Goal: Task Accomplishment & Management: Use online tool/utility

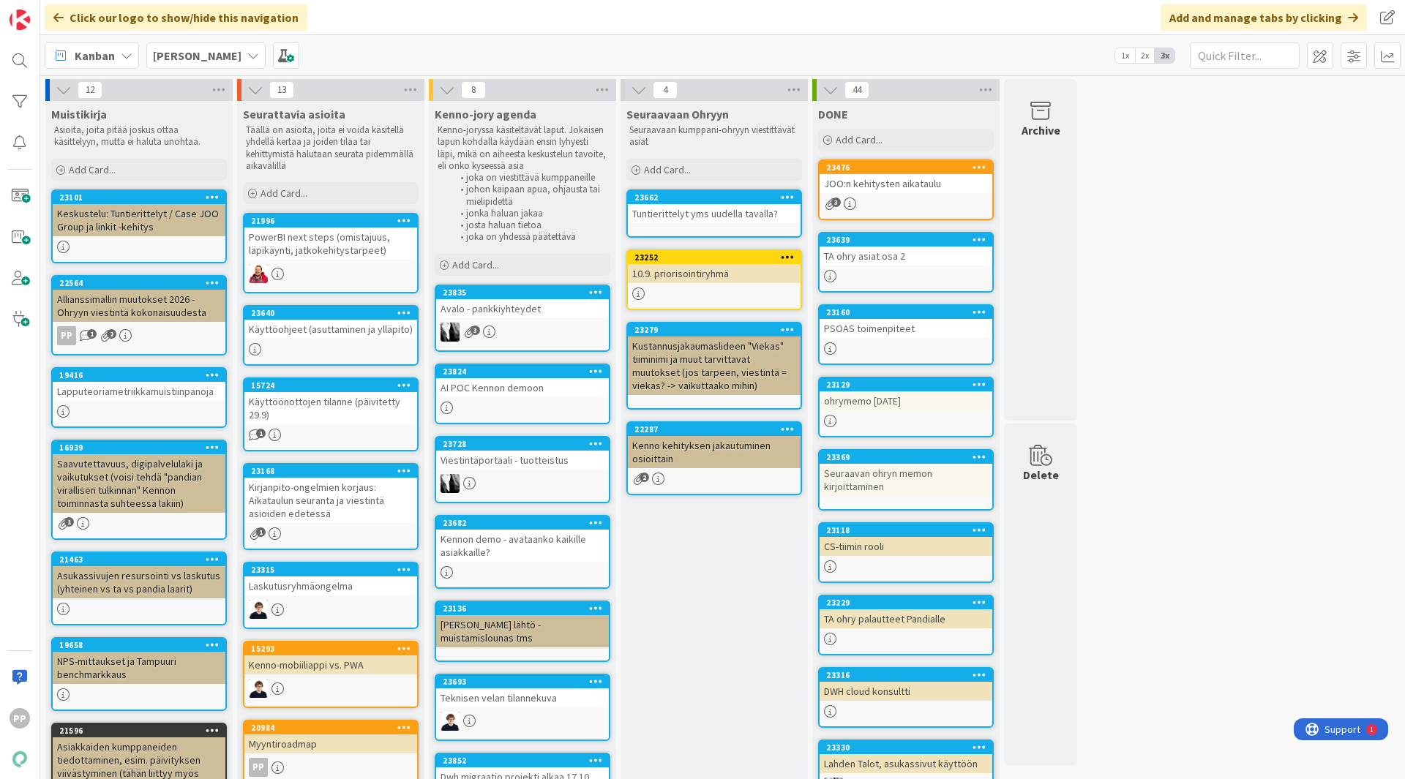
click at [517, 33] on div "Click our logo to show/hide this navigation Add and manage tabs by clicking" at bounding box center [722, 17] width 1365 height 35
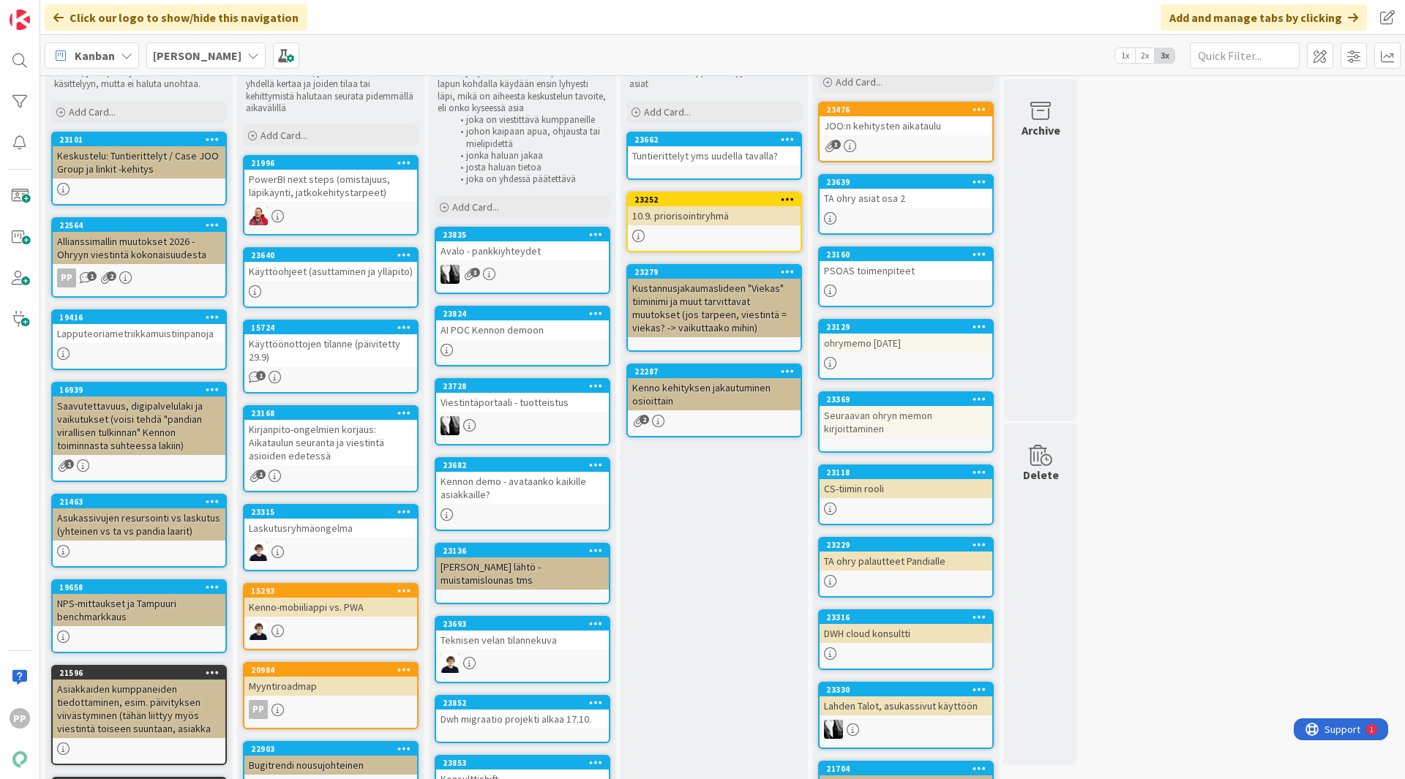
scroll to position [59, 0]
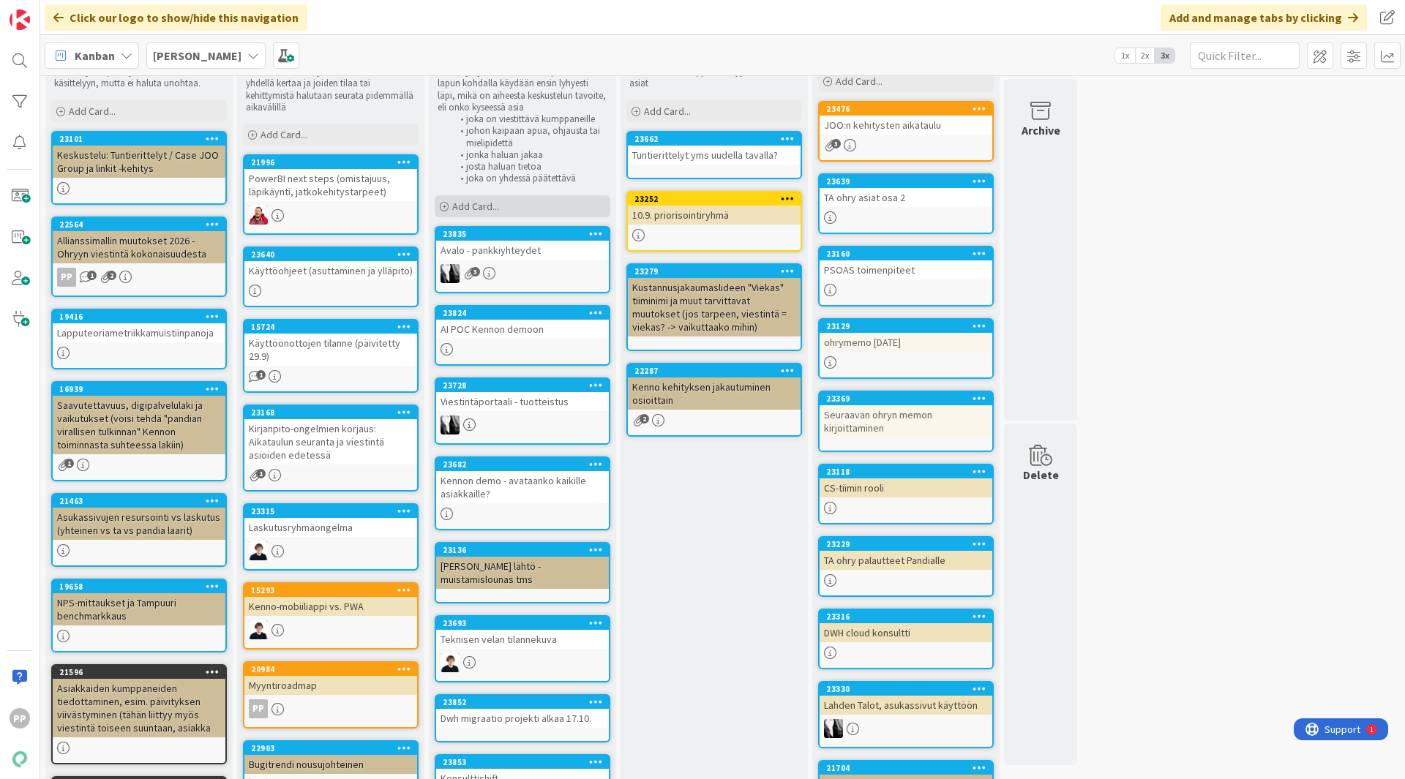
click at [496, 211] on span "Add Card..." at bounding box center [475, 206] width 47 height 13
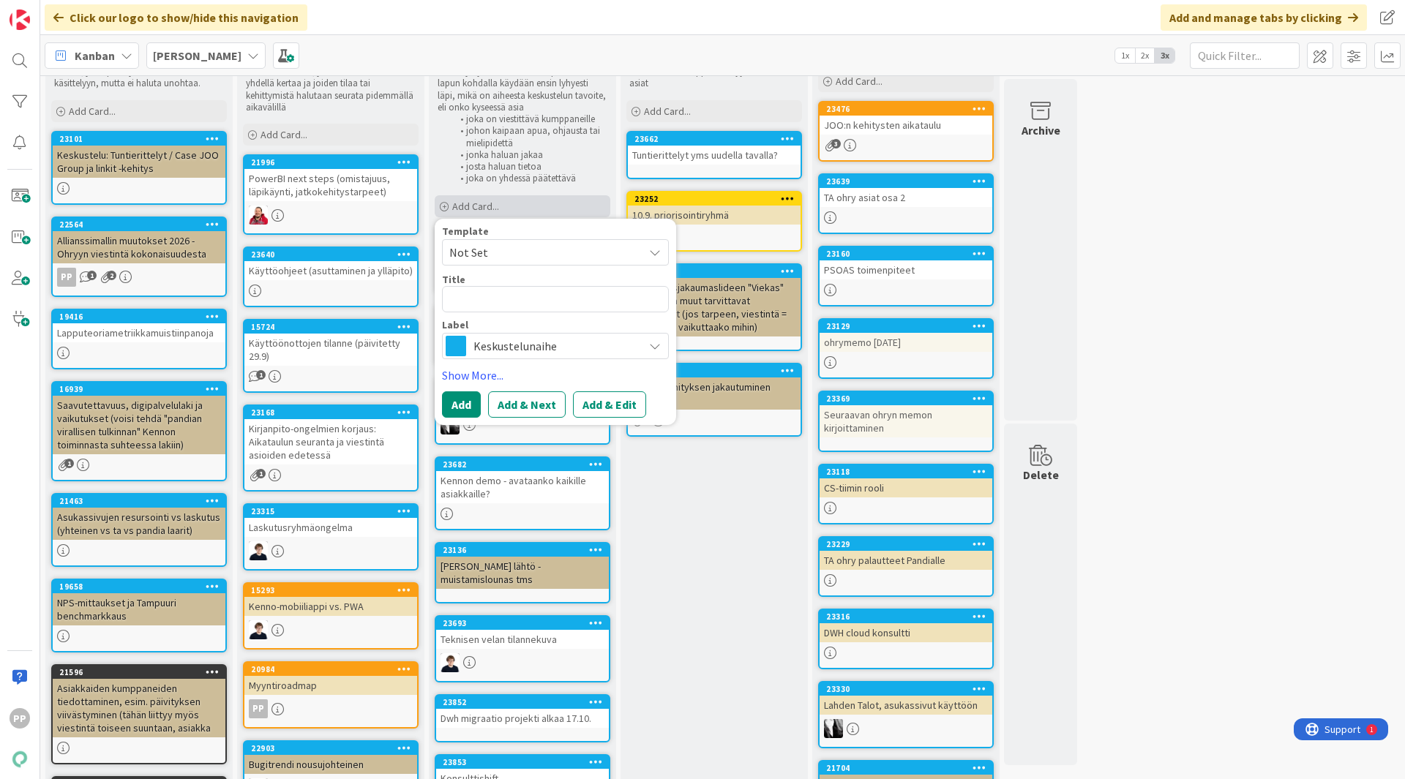
type textarea "x"
type textarea "O"
type textarea "x"
type textarea "Oh"
type textarea "x"
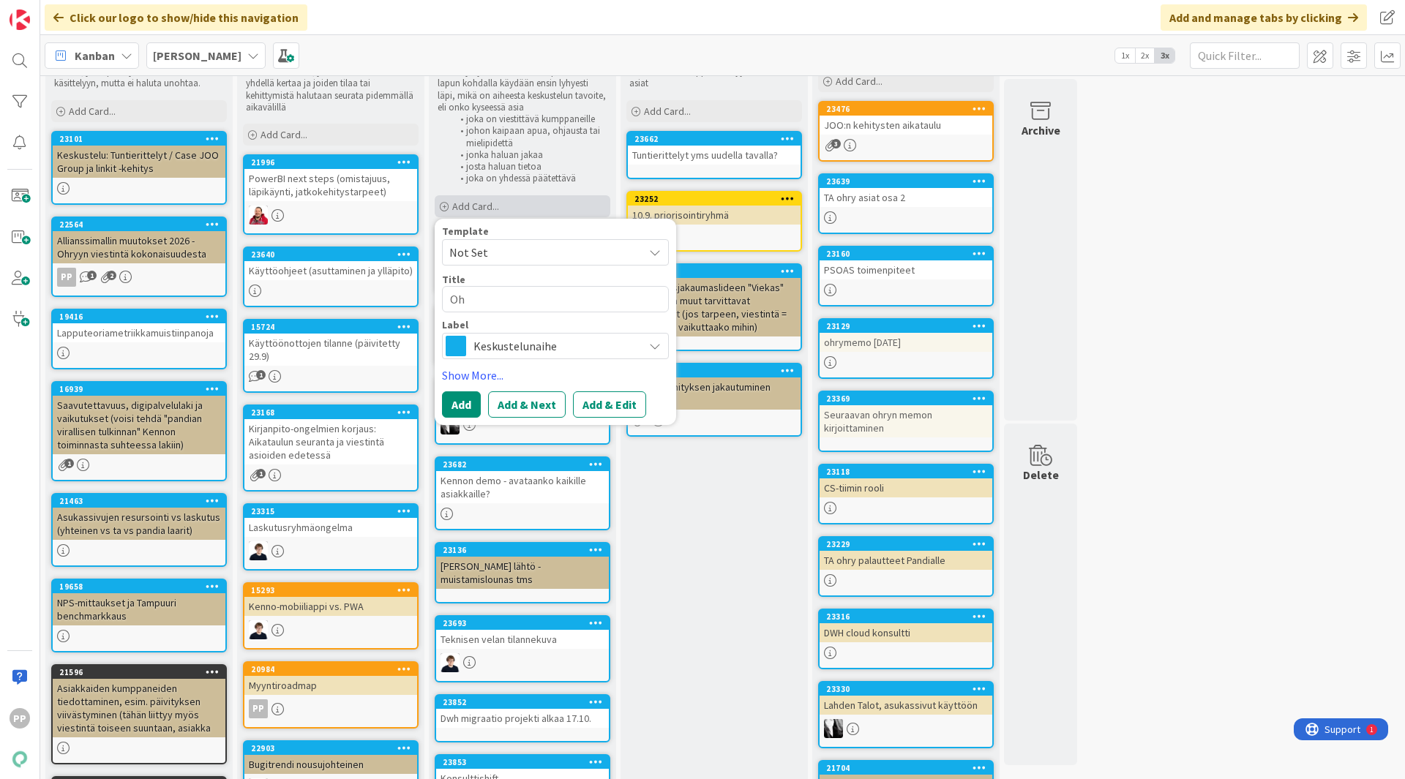
type textarea "Ohj"
type textarea "x"
type textarea "Ohja"
type textarea "x"
type textarea "Ohjau"
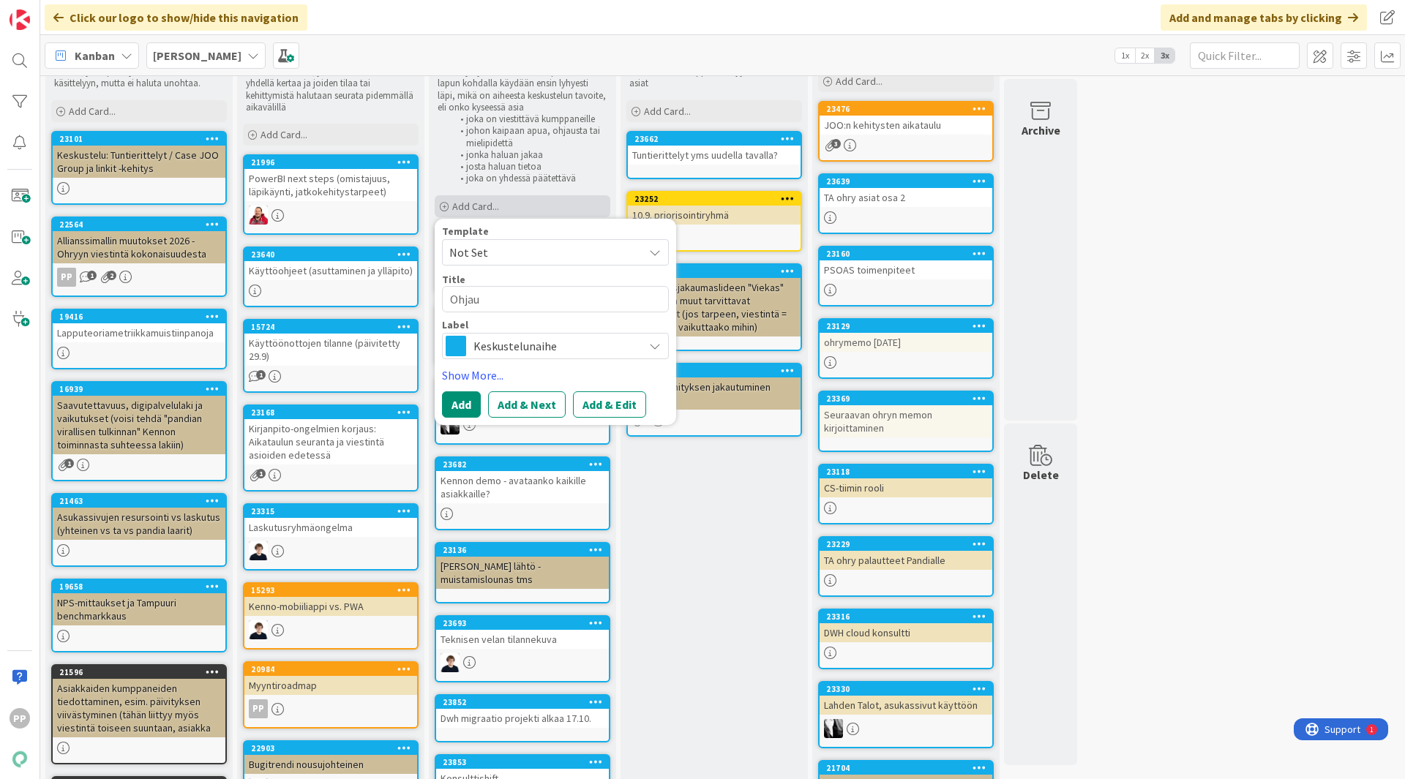
type textarea "x"
type textarea "Ohjaus"
type textarea "x"
type textarea "Ohjausy"
type textarea "x"
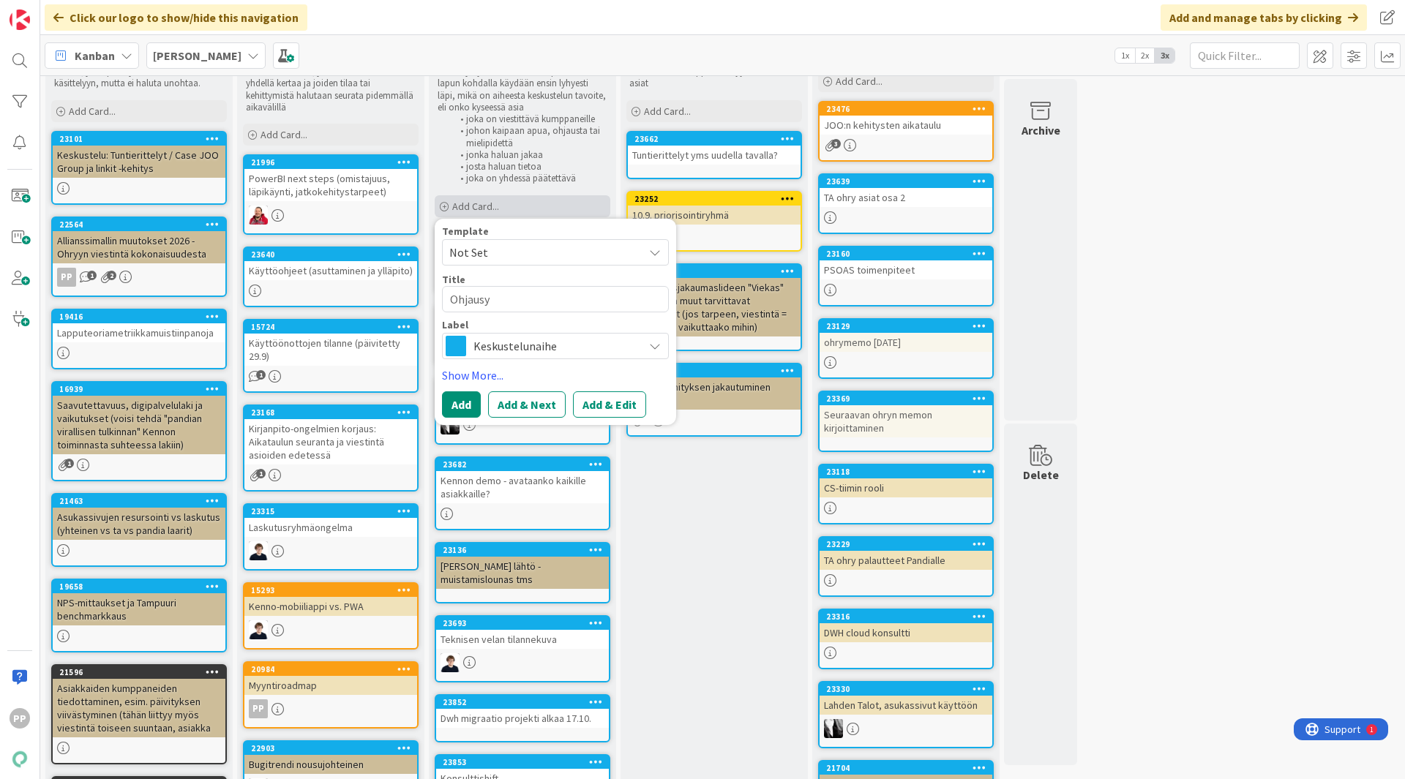
type textarea "Ohjausyr"
type textarea "x"
type textarea "Ohjausy"
type textarea "x"
type textarea "Ohjaus"
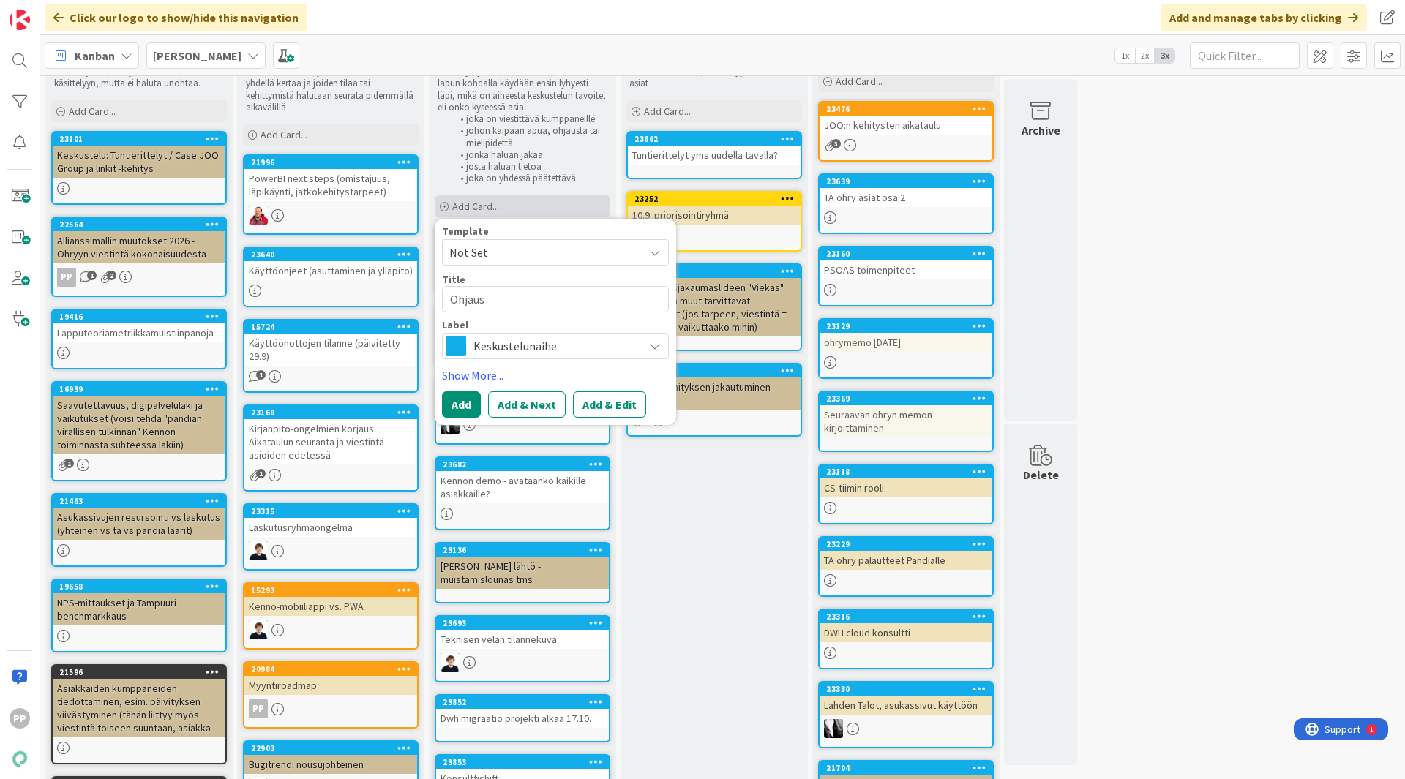
type textarea "x"
type textarea "Ohjausr"
type textarea "x"
type textarea "Ohjausry"
type textarea "x"
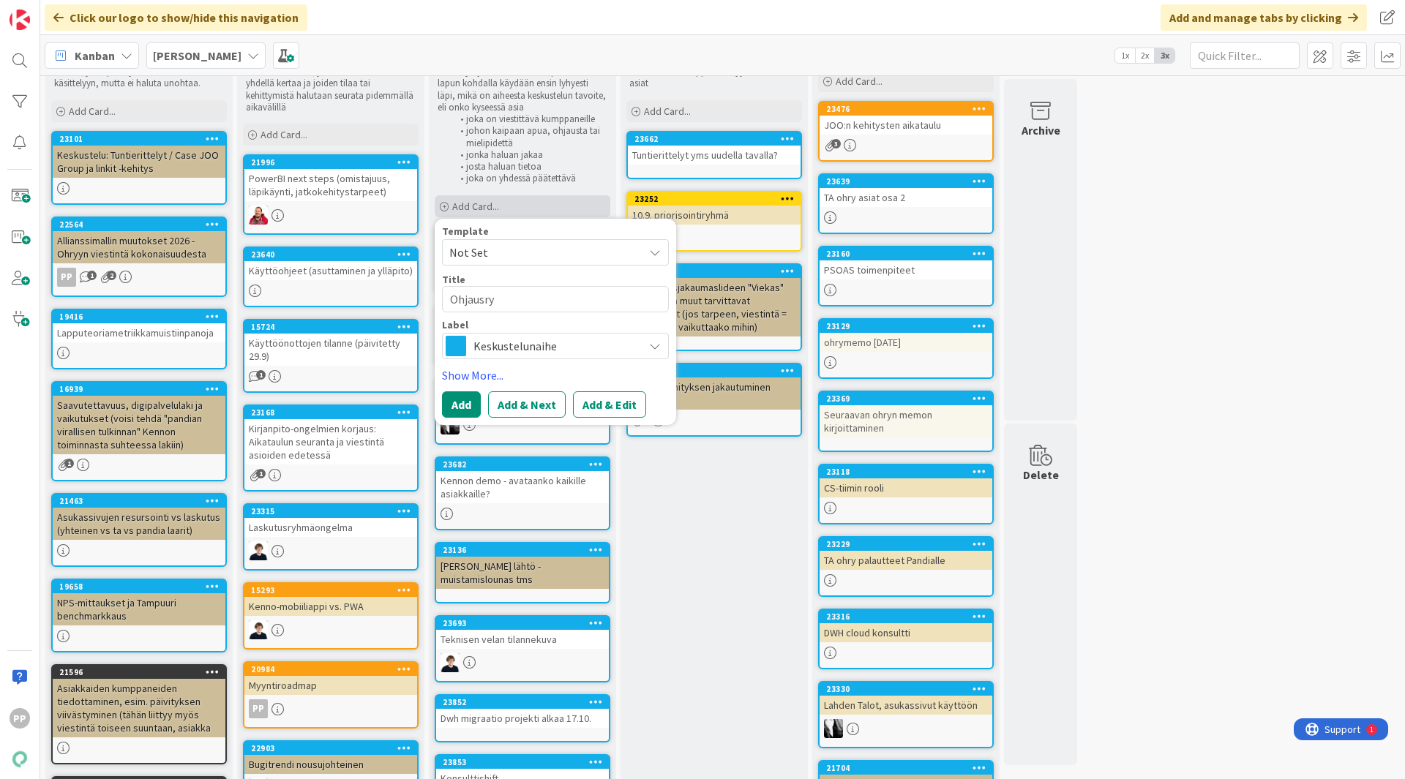
type textarea "Ohjausryh"
type textarea "x"
type textarea "Ohjausryhm"
type textarea "x"
type textarea "Ohjausryhmä"
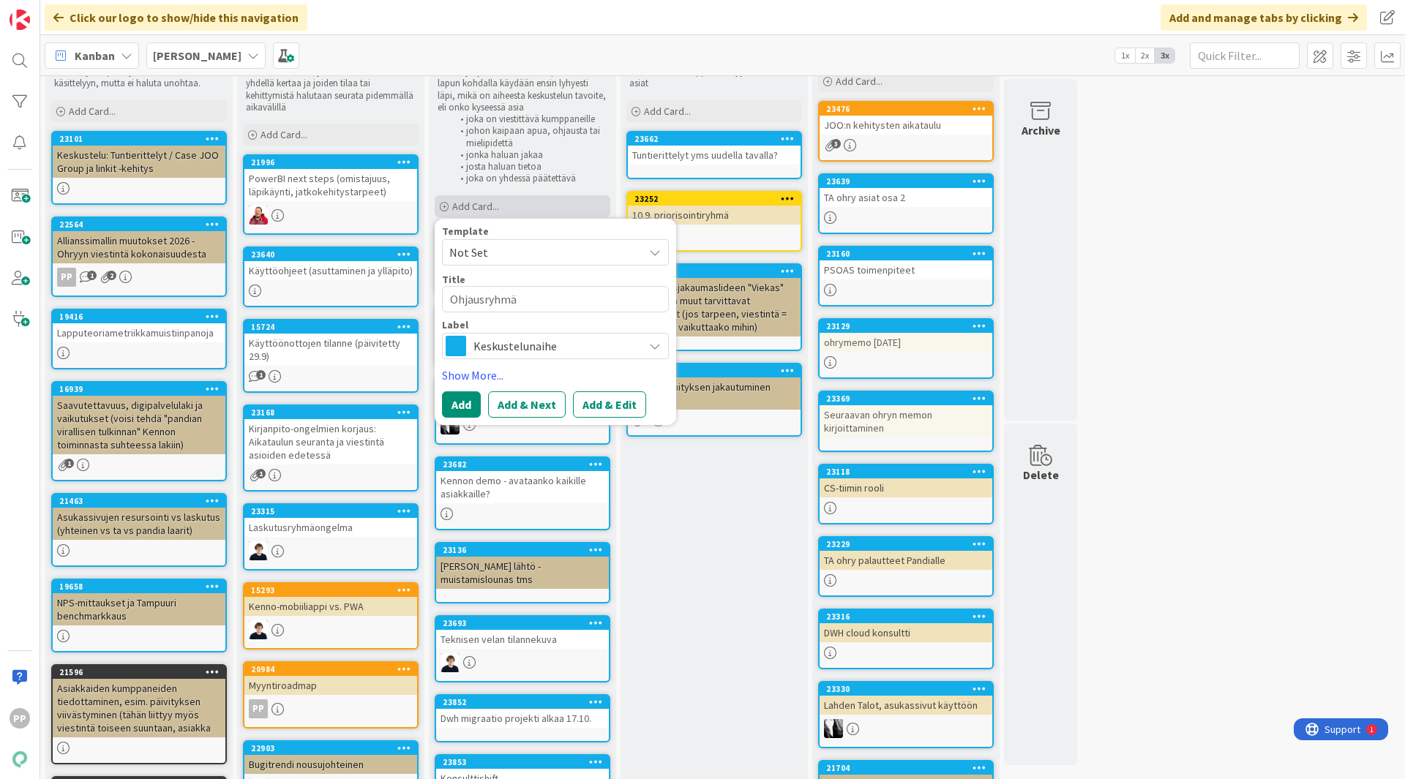
type textarea "x"
type textarea "Ohjausryhmät"
type textarea "x"
type textarea "Ohjausryhmäto"
type textarea "x"
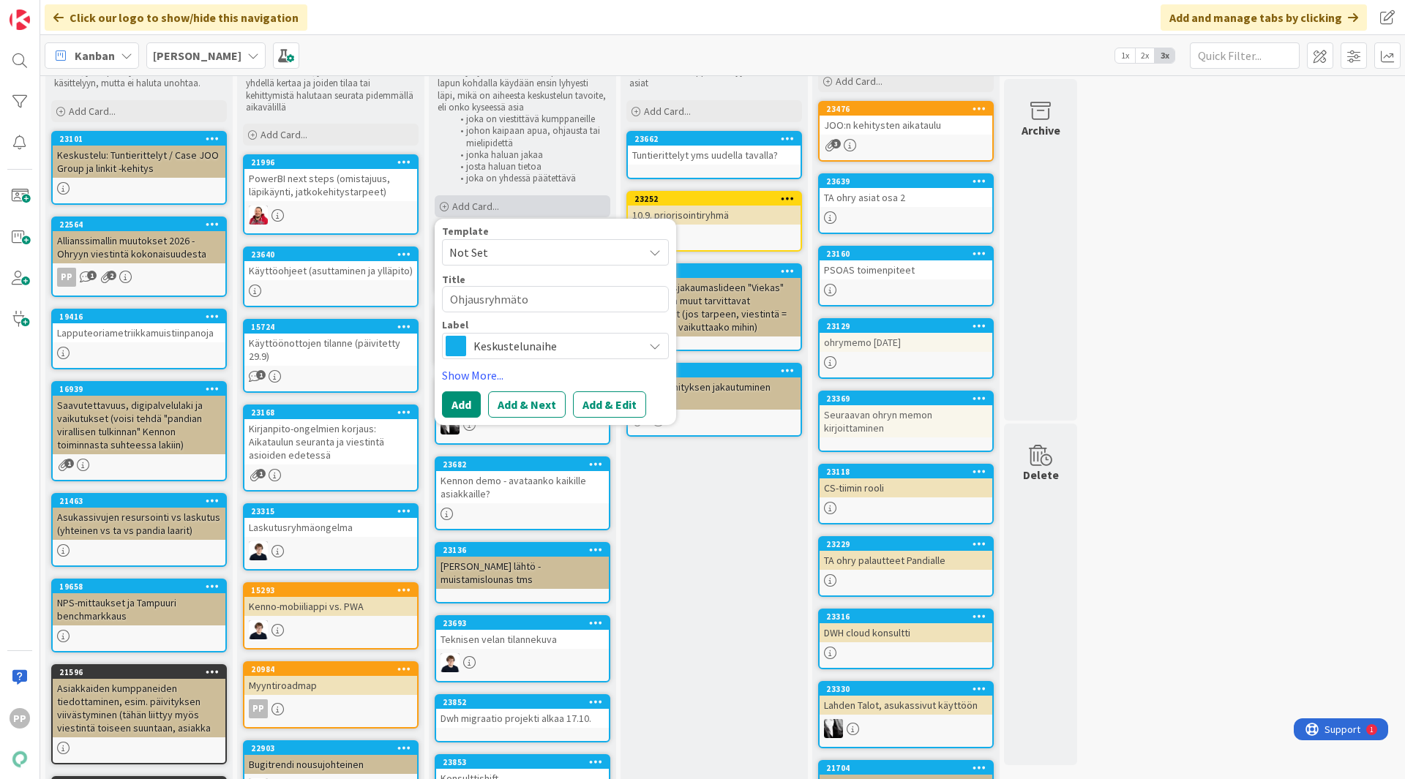
type textarea "Ohjausryhmätod"
type textarea "x"
type textarea "Ohjausryhmätodo"
type textarea "x"
type textarea "Ohjausryhmätodot"
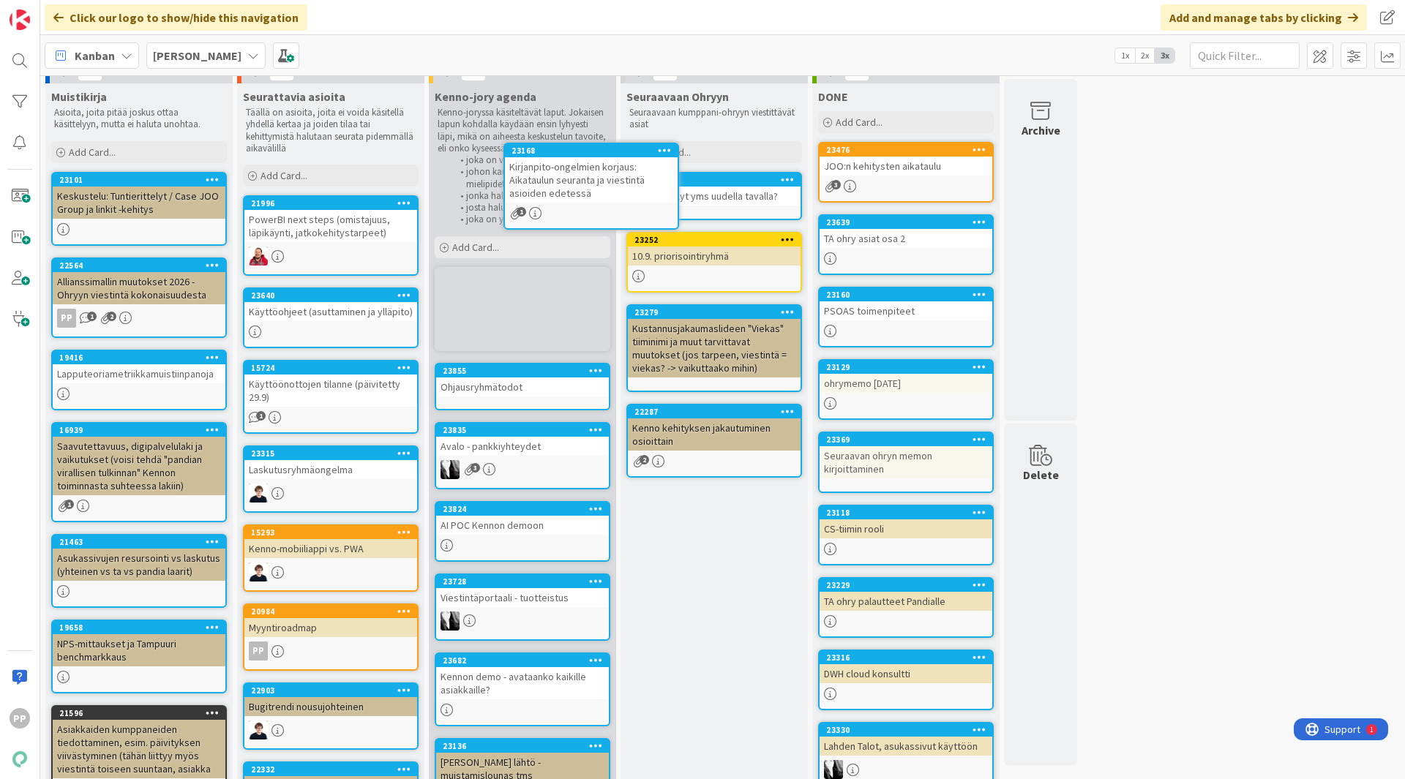
scroll to position [0, 0]
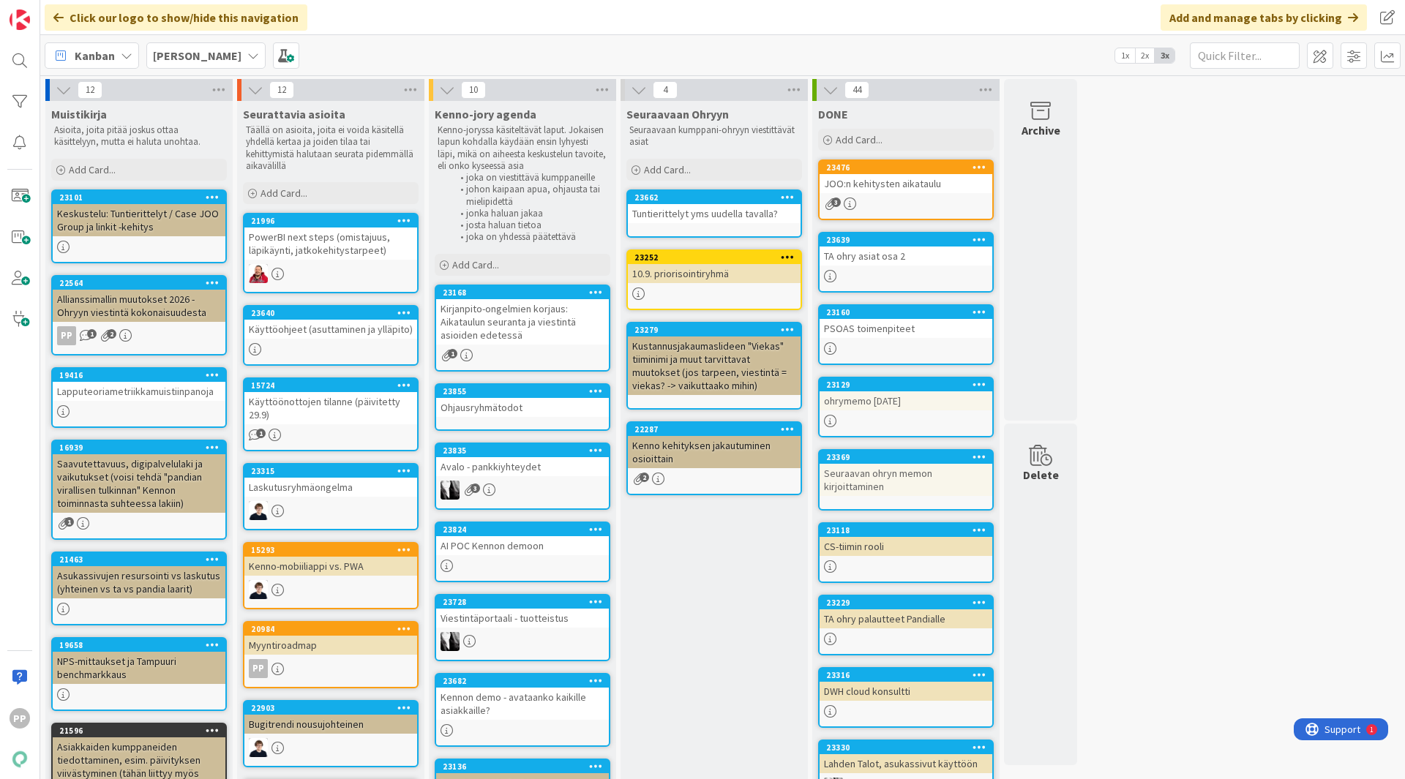
click at [735, 684] on div "Seuraavaan Ohryyn Seuraavaan kumppani-ohryyn viestittävät asiat Add Card... 236…" at bounding box center [714, 735] width 187 height 1268
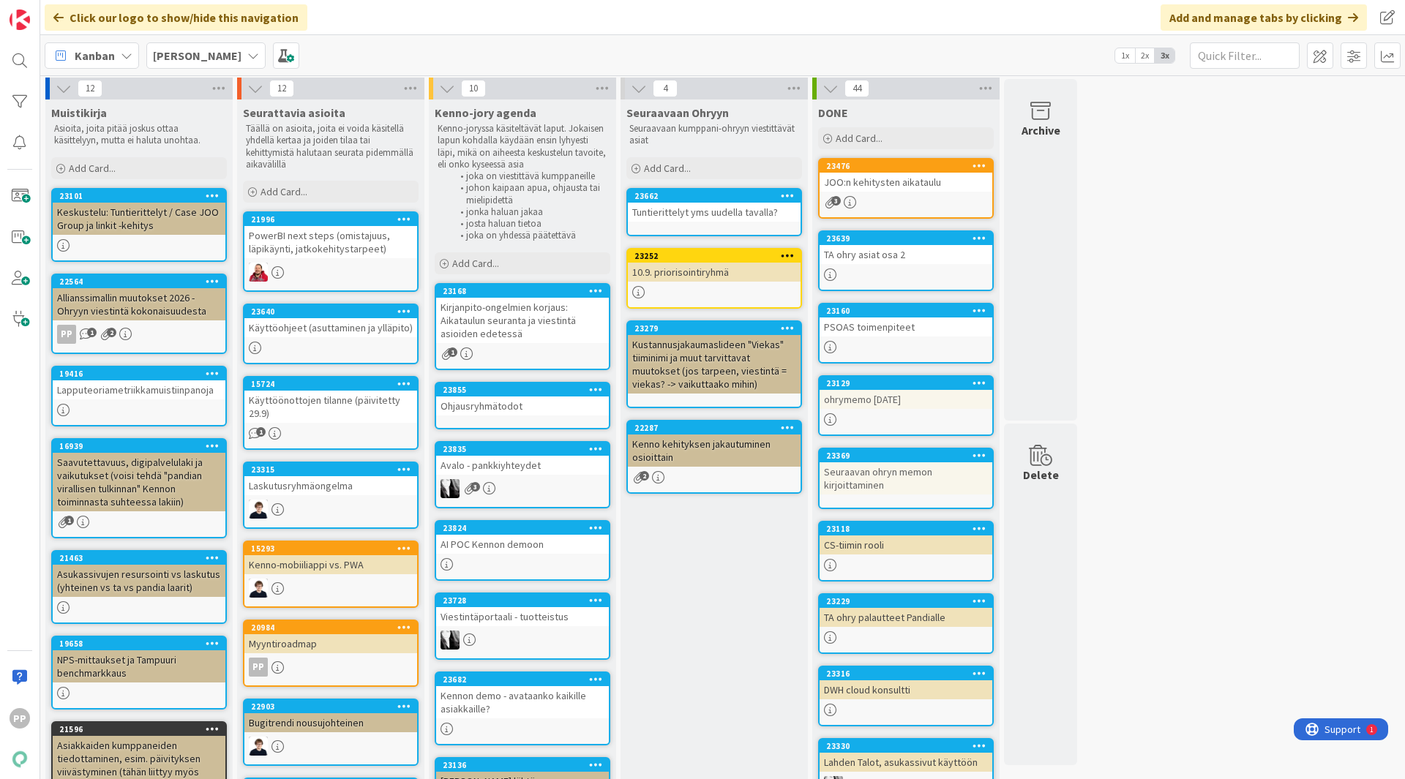
scroll to position [1, 0]
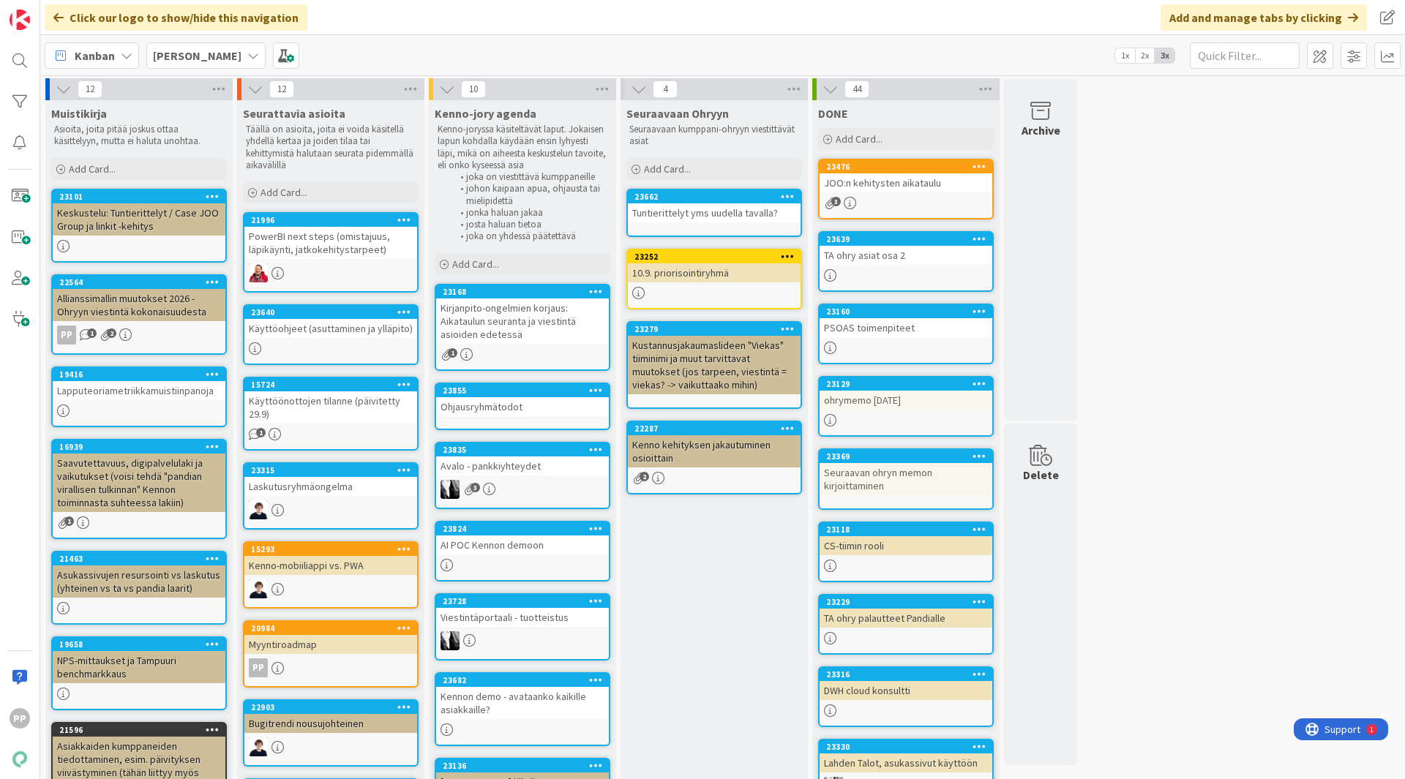
click at [710, 592] on div "Seuraavaan Ohryyn Seuraavaan kumppani-ohryyn viestittävät asiat Add Card... 236…" at bounding box center [714, 734] width 187 height 1268
click at [702, 589] on div "Seuraavaan Ohryyn Seuraavaan kumppani-ohryyn viestittävät asiat Add Card... 236…" at bounding box center [714, 734] width 187 height 1268
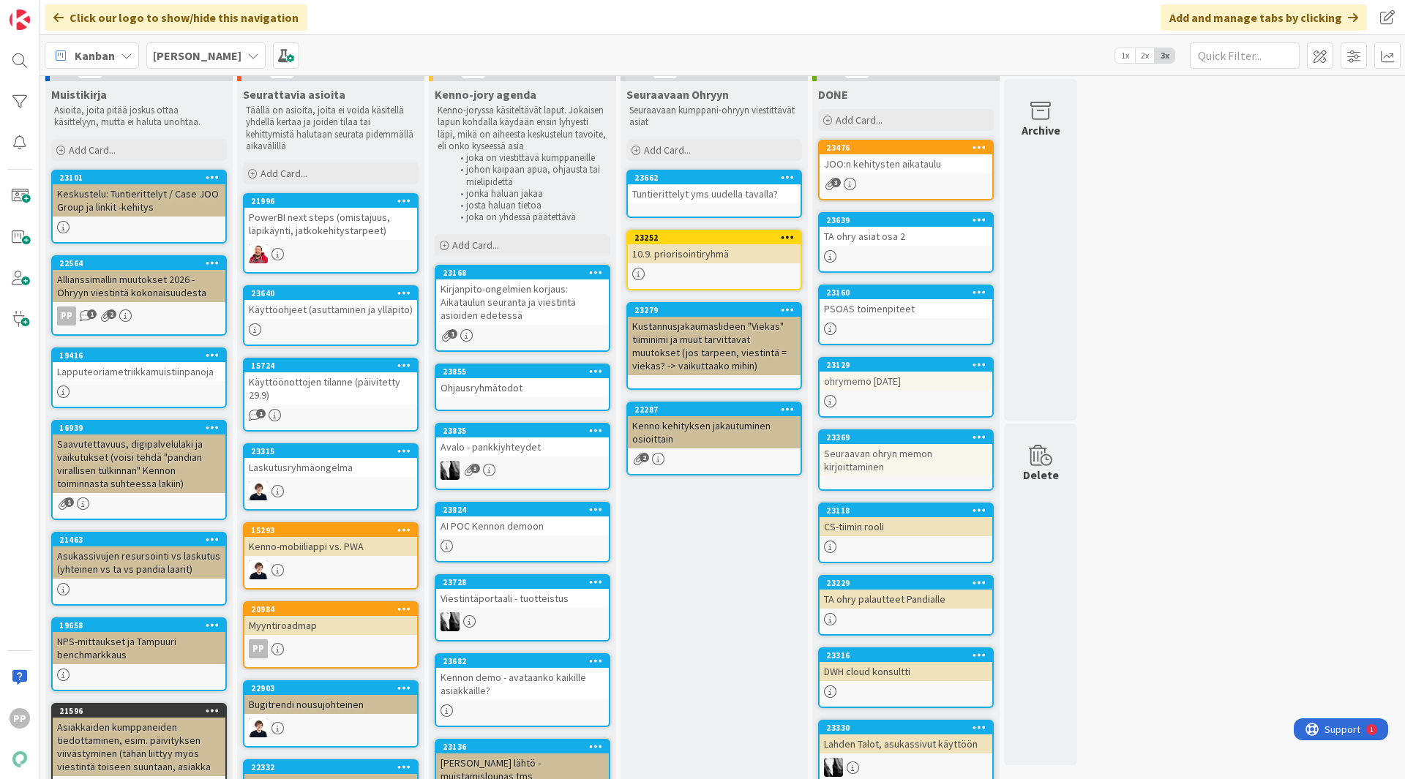
scroll to position [20, 0]
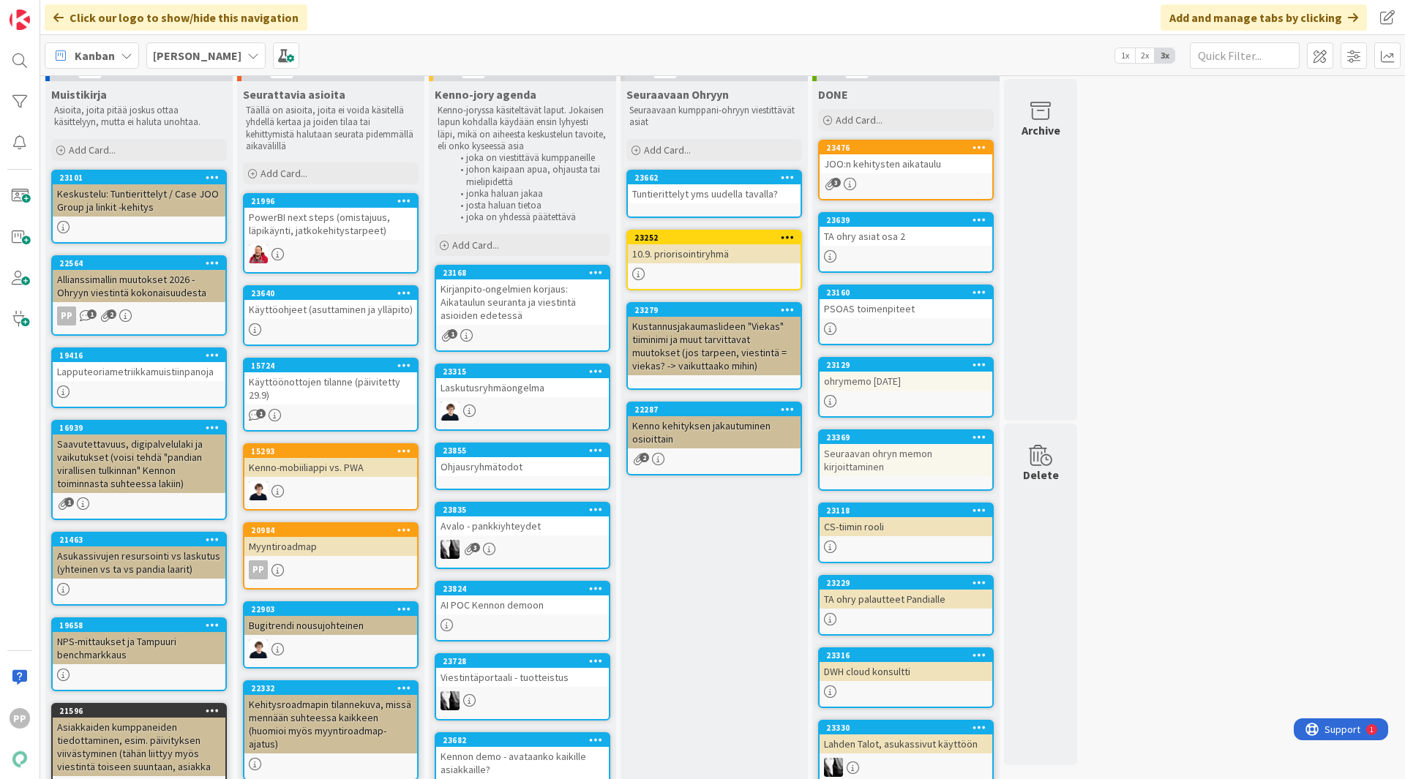
click at [722, 590] on div "Seuraavaan Ohryyn Seuraavaan kumppani-ohryyn viestittävät asiat Add Card... 236…" at bounding box center [714, 675] width 187 height 1189
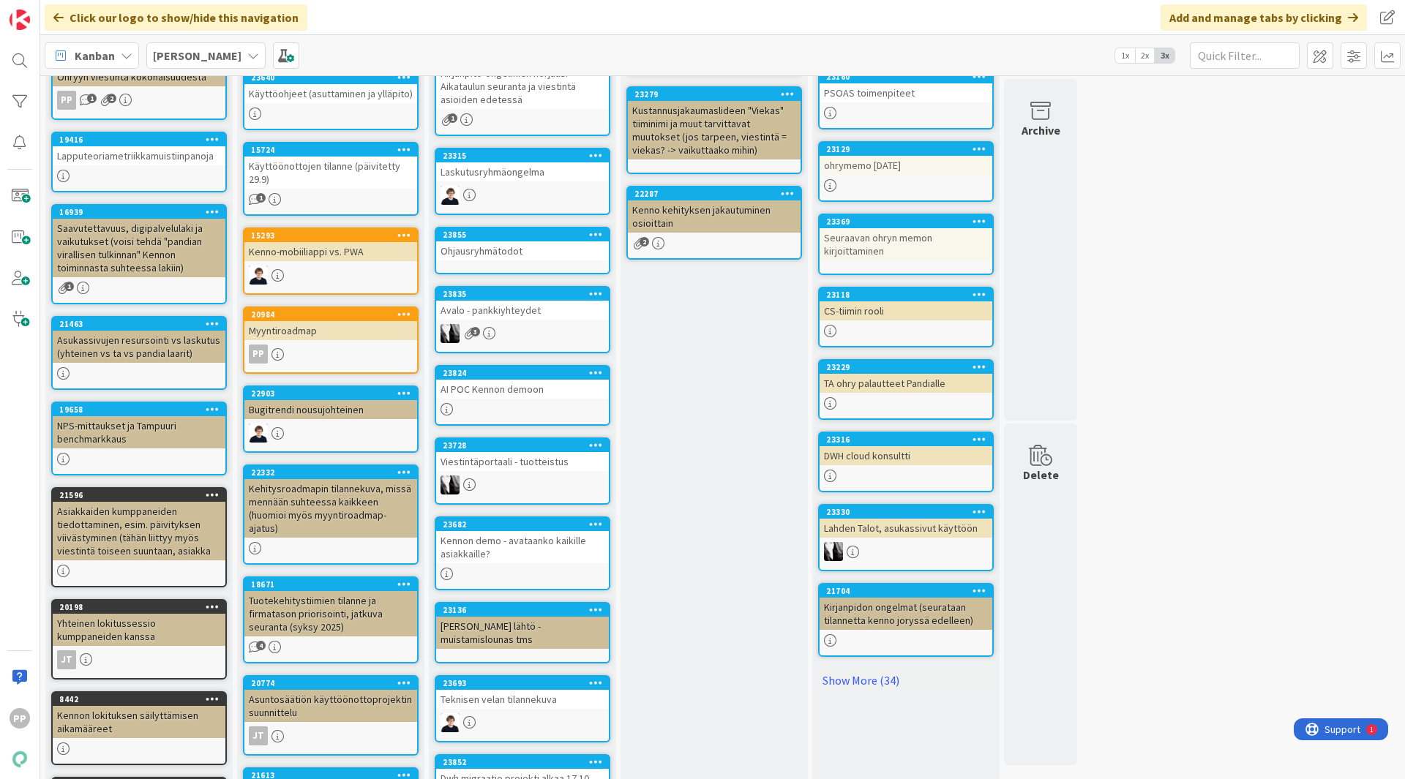
scroll to position [0, 0]
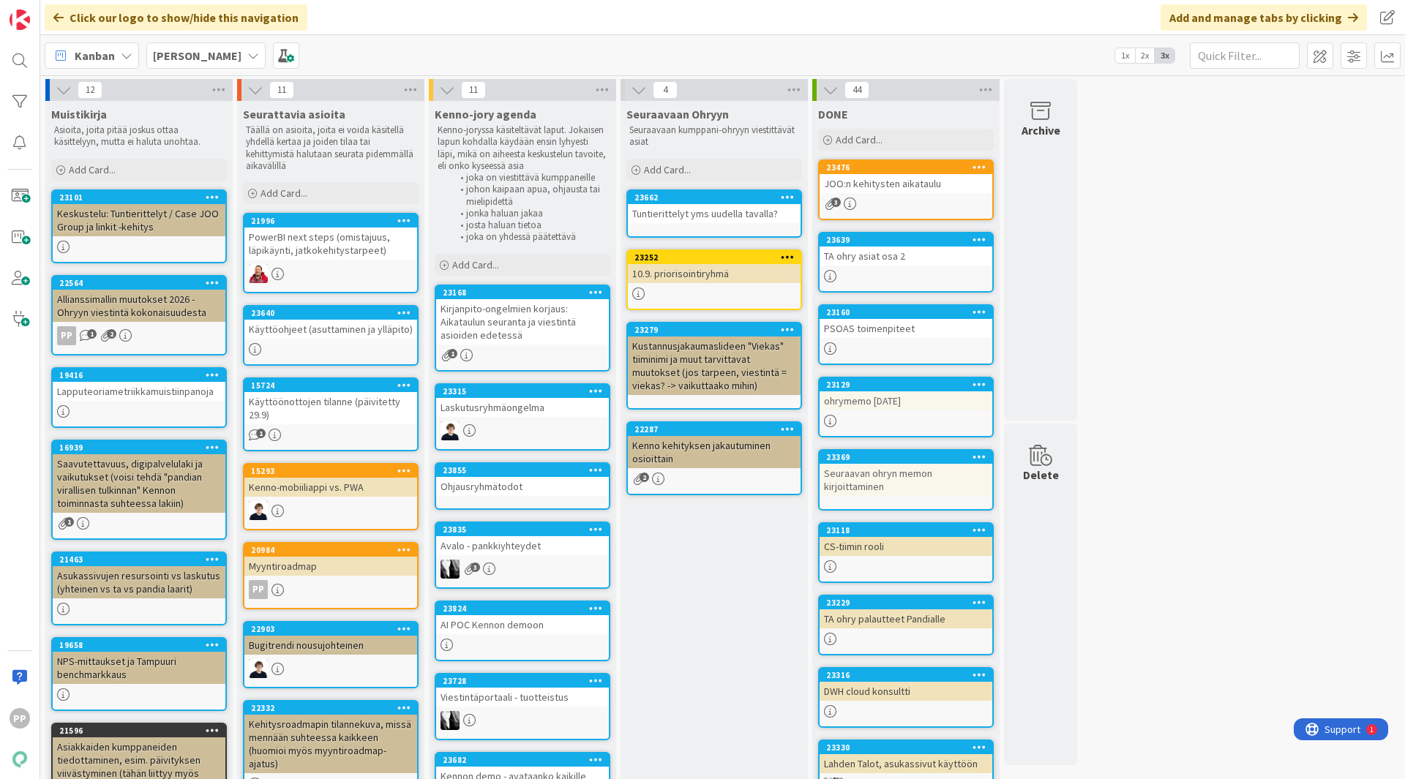
click at [729, 641] on div "Seuraavaan Ohryyn Seuraavaan kumppani-ohryyn viestittävät asiat Add Card... 236…" at bounding box center [714, 695] width 187 height 1189
click at [699, 625] on div "Seuraavaan Ohryyn Seuraavaan kumppani-ohryyn viestittävät asiat Add Card... 236…" at bounding box center [714, 695] width 187 height 1189
click at [518, 329] on div "Kirjanpito-ongelmien korjaus: Aikataulun seuranta ja viestintä asioiden edetessä" at bounding box center [522, 321] width 173 height 45
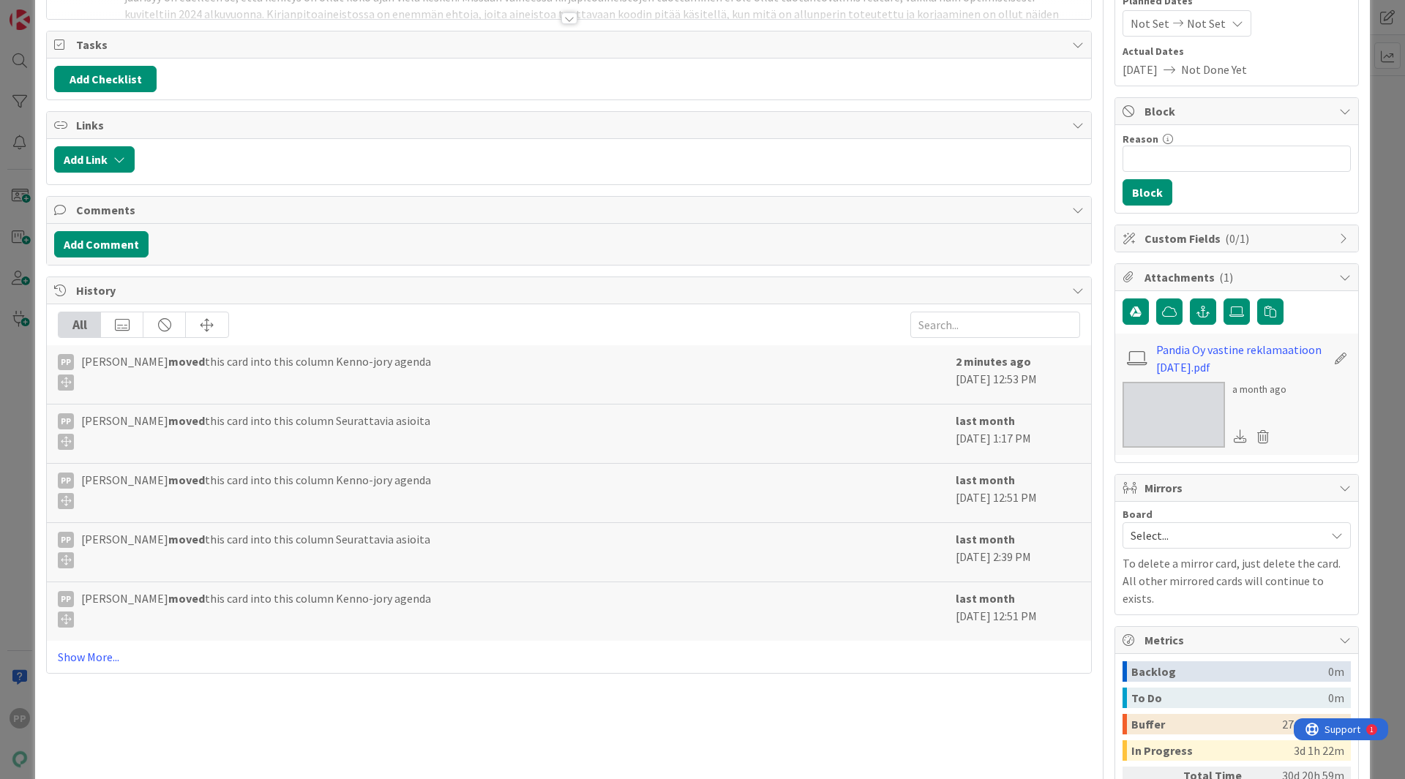
scroll to position [185, 0]
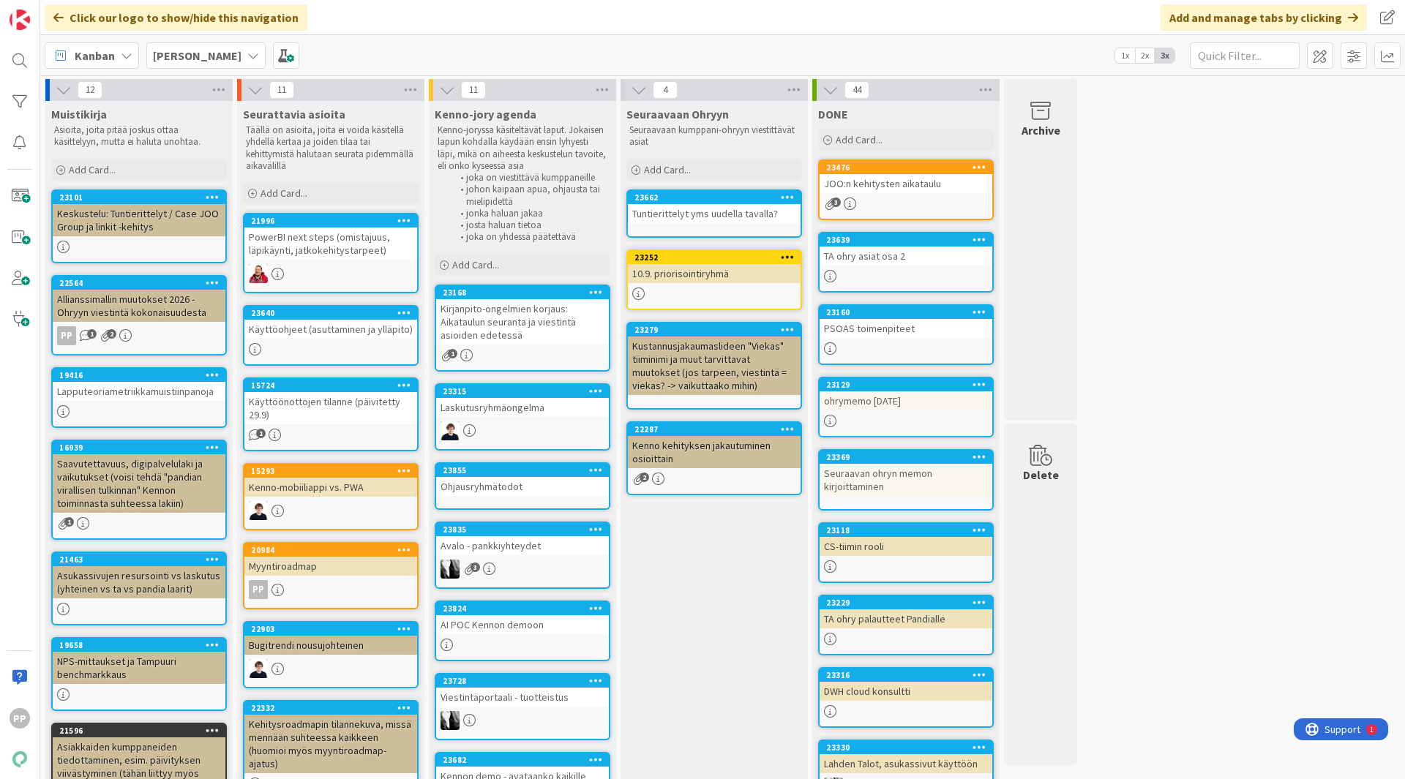
click at [544, 329] on div "Kirjanpito-ongelmien korjaus: Aikataulun seuranta ja viestintä asioiden edetessä" at bounding box center [522, 321] width 173 height 45
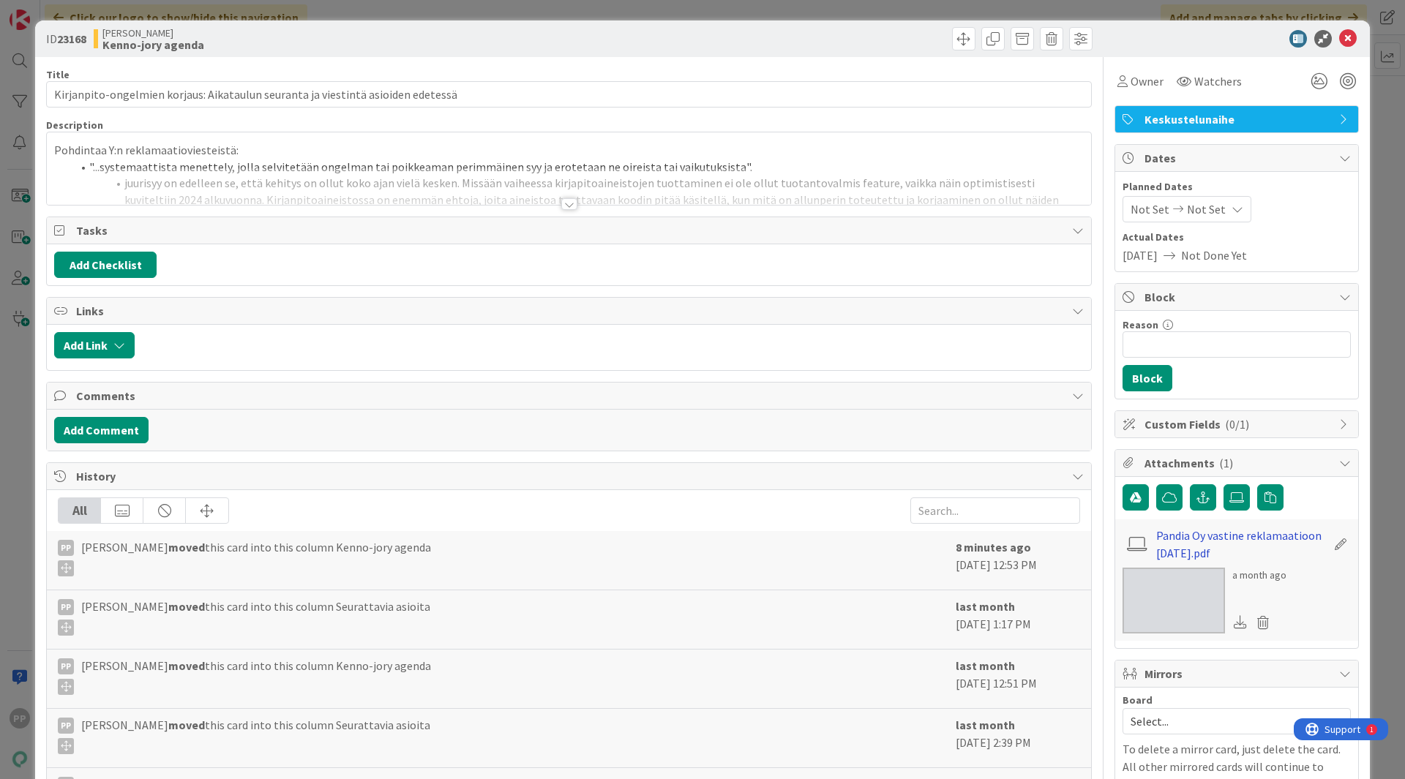
click at [1174, 548] on link "Pandia Oy vastine reklamaatioon [DATE].pdf" at bounding box center [1241, 544] width 170 height 35
